Goal: Use online tool/utility

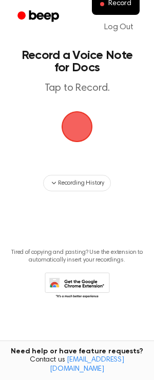
click at [67, 124] on span "button" at bounding box center [76, 126] width 53 height 53
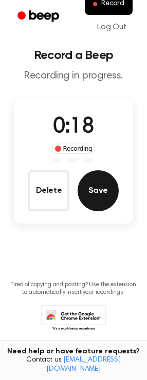
click at [94, 183] on button "Save" at bounding box center [97, 190] width 41 height 41
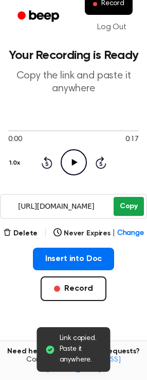
click at [129, 202] on button "Copy" at bounding box center [128, 206] width 30 height 19
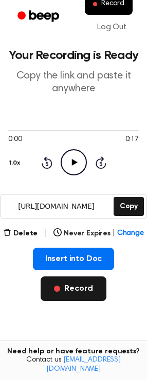
click at [72, 286] on button "Record" at bounding box center [73, 288] width 65 height 25
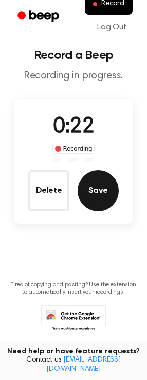
click at [105, 198] on button "Save" at bounding box center [97, 190] width 41 height 41
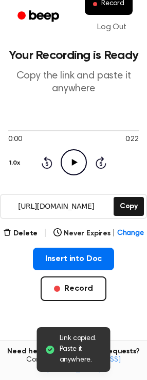
click at [72, 167] on icon "Play Audio" at bounding box center [74, 162] width 26 height 26
click at [113, 129] on div at bounding box center [73, 130] width 130 height 8
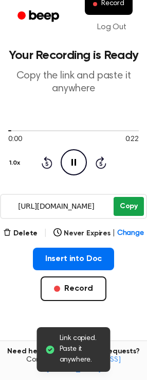
click at [129, 205] on button "Copy" at bounding box center [128, 206] width 30 height 19
